Goal: Use online tool/utility: Utilize a website feature to perform a specific function

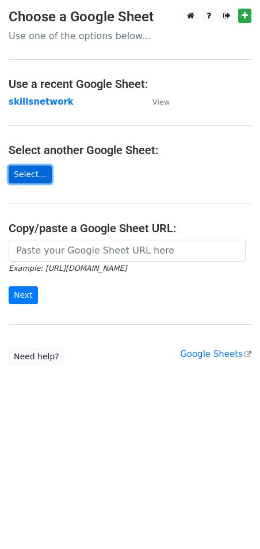
click at [26, 175] on link "Select..." at bounding box center [30, 175] width 43 height 18
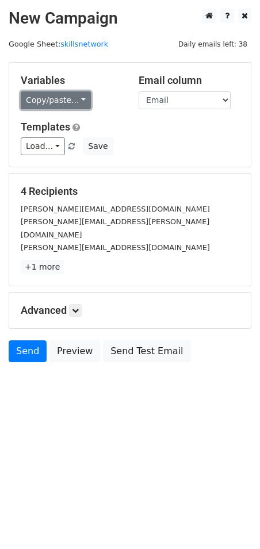
click at [79, 102] on link "Copy/paste..." at bounding box center [56, 100] width 70 height 18
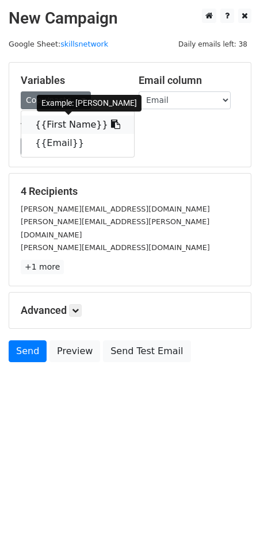
click at [80, 124] on link "{{First Name}}" at bounding box center [77, 125] width 113 height 18
